Goal: Transaction & Acquisition: Purchase product/service

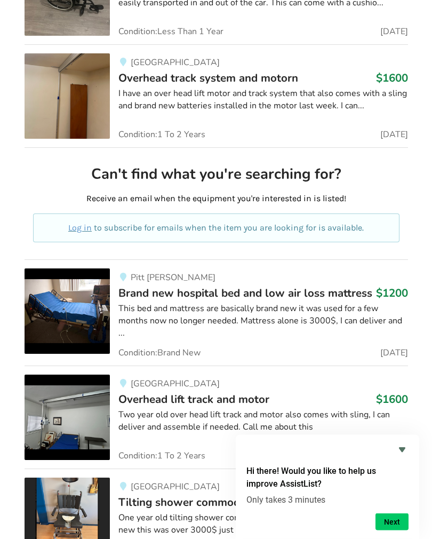
scroll to position [2766, 0]
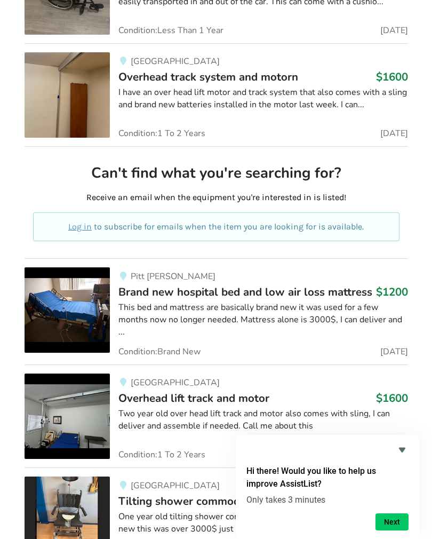
click at [69, 405] on img at bounding box center [67, 416] width 85 height 85
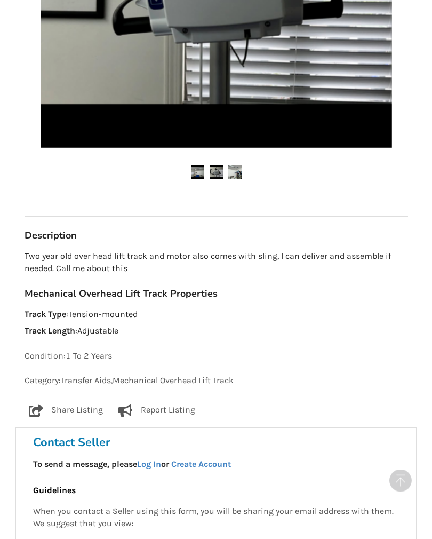
scroll to position [399, 0]
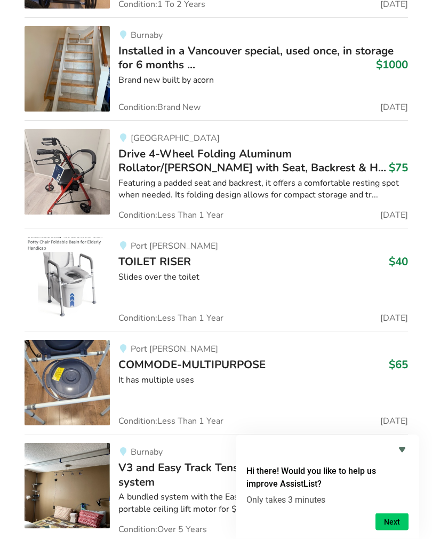
scroll to position [4792, 0]
click at [245, 378] on div "Port [PERSON_NAME] COMMODE-MULTIPURPOSE $65 It has multiple uses Condition: Les…" at bounding box center [259, 382] width 298 height 85
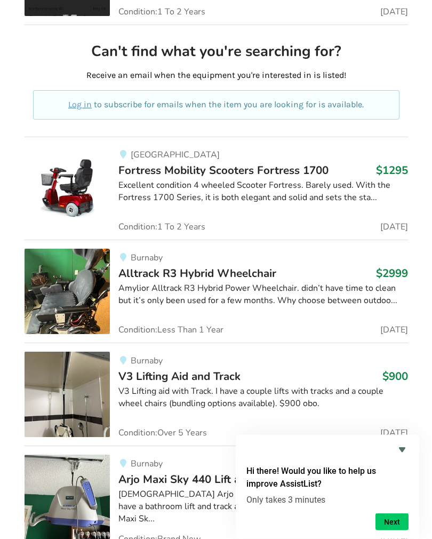
scroll to position [8126, 0]
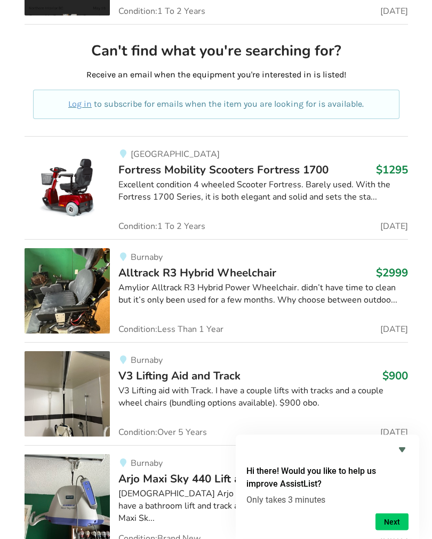
click at [60, 353] on img at bounding box center [67, 394] width 85 height 85
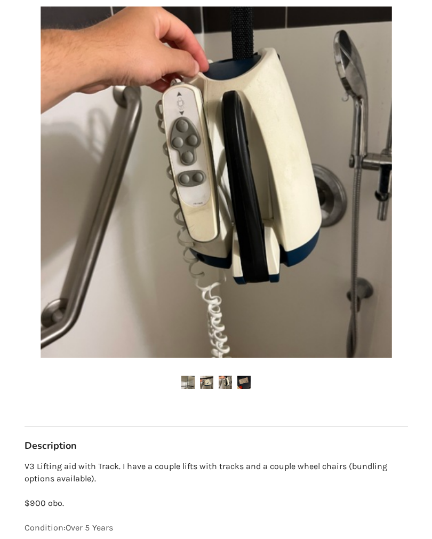
scroll to position [188, 0]
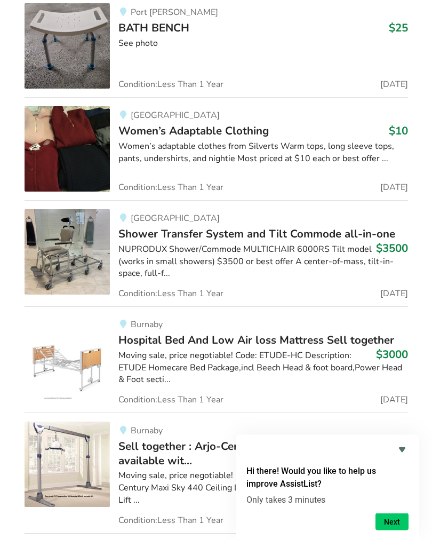
scroll to position [16794, 0]
click at [222, 470] on div "Moving sale, price negotiable! Code: LE00009-02 Description: Arjo-Century Maxi …" at bounding box center [264, 488] width 290 height 37
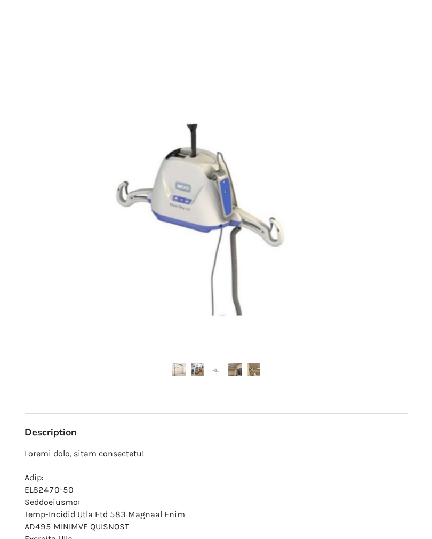
scroll to position [275, 0]
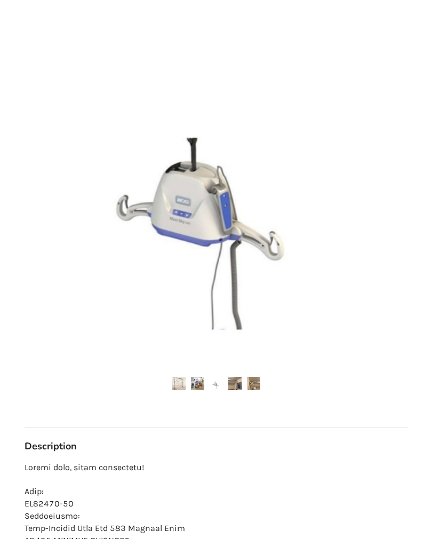
click at [196, 387] on img at bounding box center [197, 383] width 13 height 13
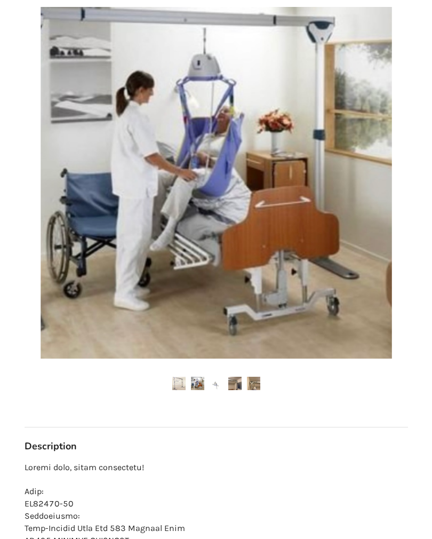
click at [197, 382] on img at bounding box center [197, 383] width 13 height 13
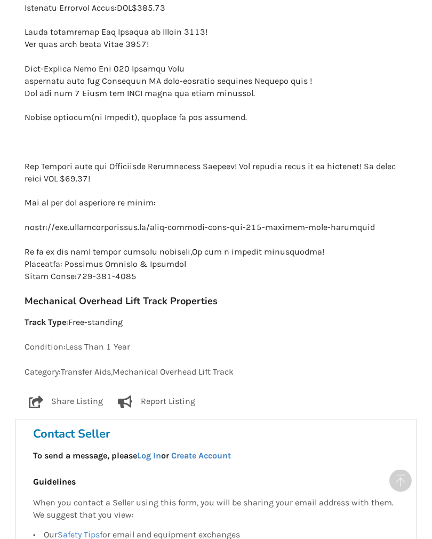
scroll to position [991, 0]
